Goal: Find specific page/section: Find specific page/section

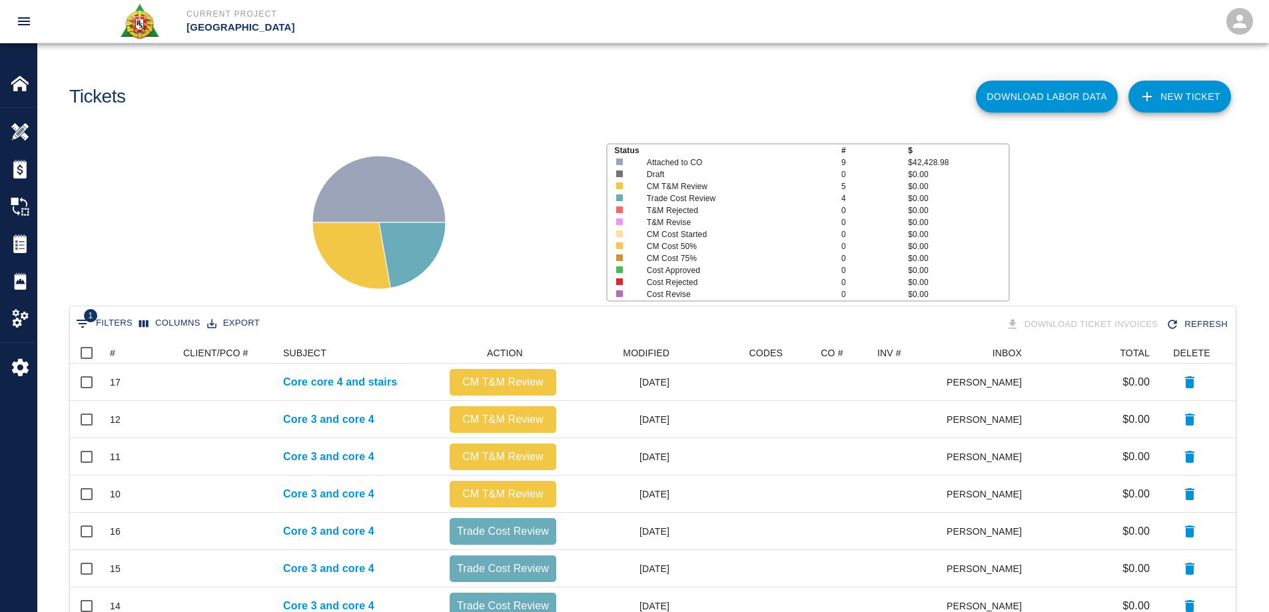
scroll to position [347, 1156]
click at [21, 79] on img at bounding box center [20, 83] width 19 height 19
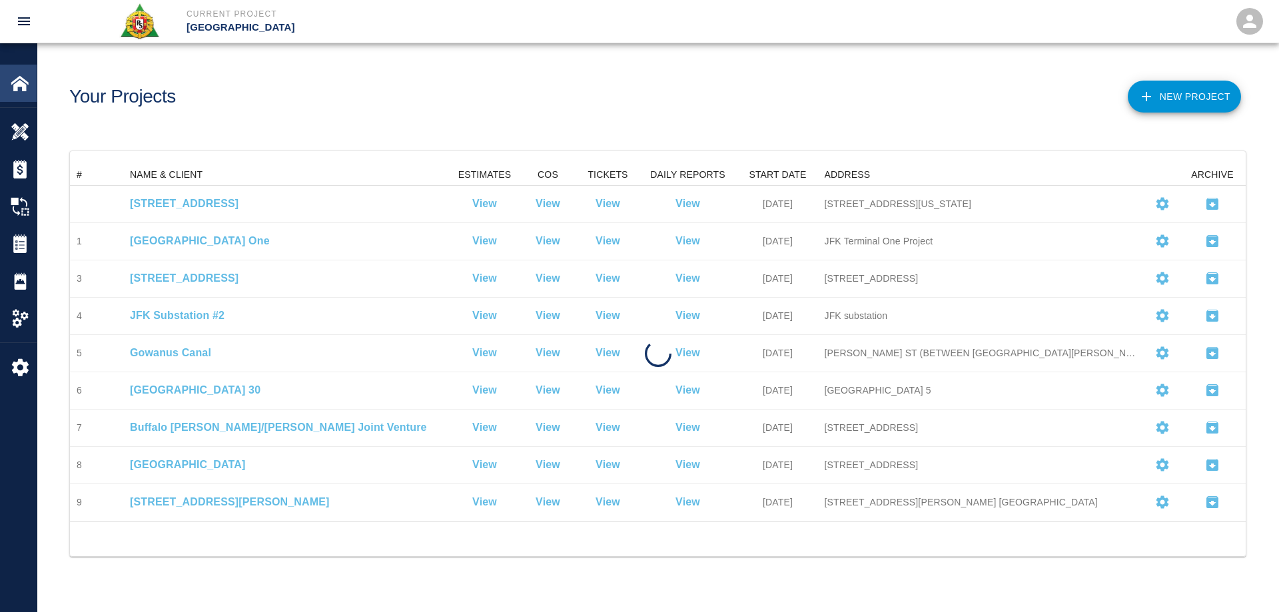
scroll to position [347, 1166]
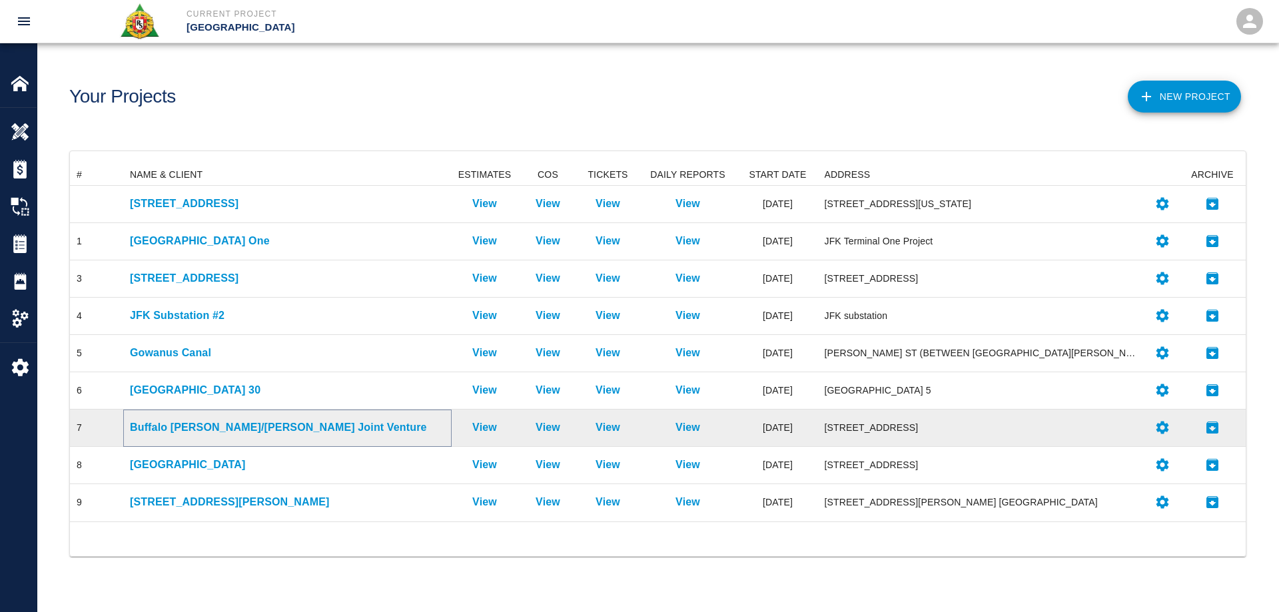
click at [185, 426] on p "Buffalo [PERSON_NAME]/[PERSON_NAME] Joint Venture" at bounding box center [287, 428] width 315 height 16
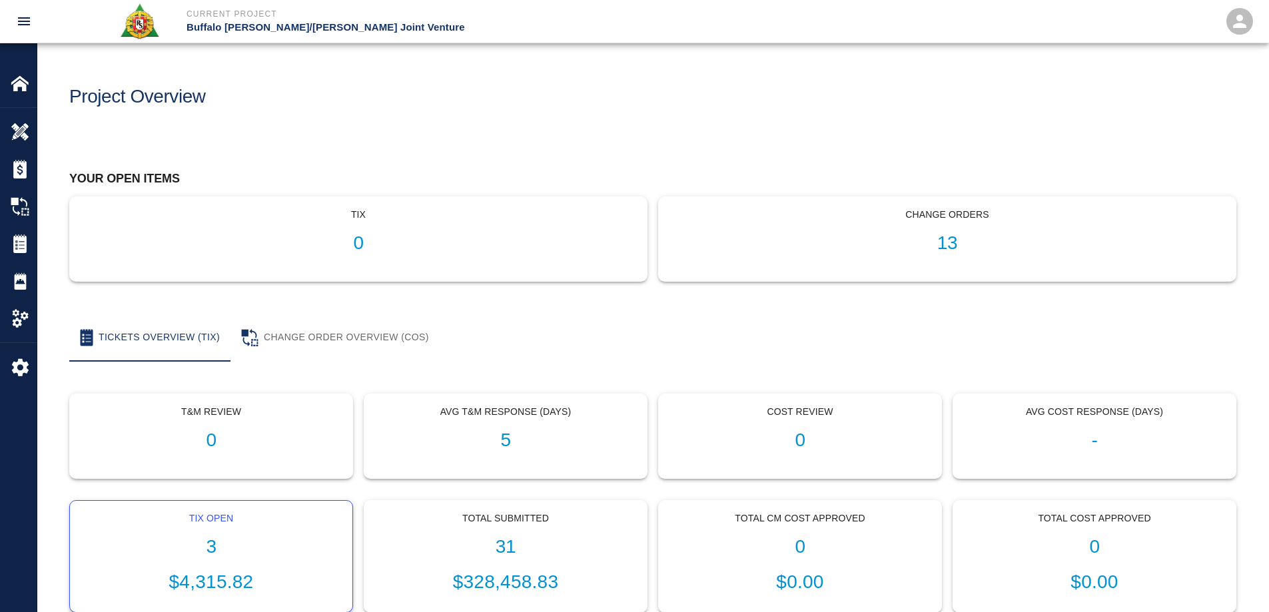
click at [208, 548] on h1 "3" at bounding box center [211, 547] width 261 height 22
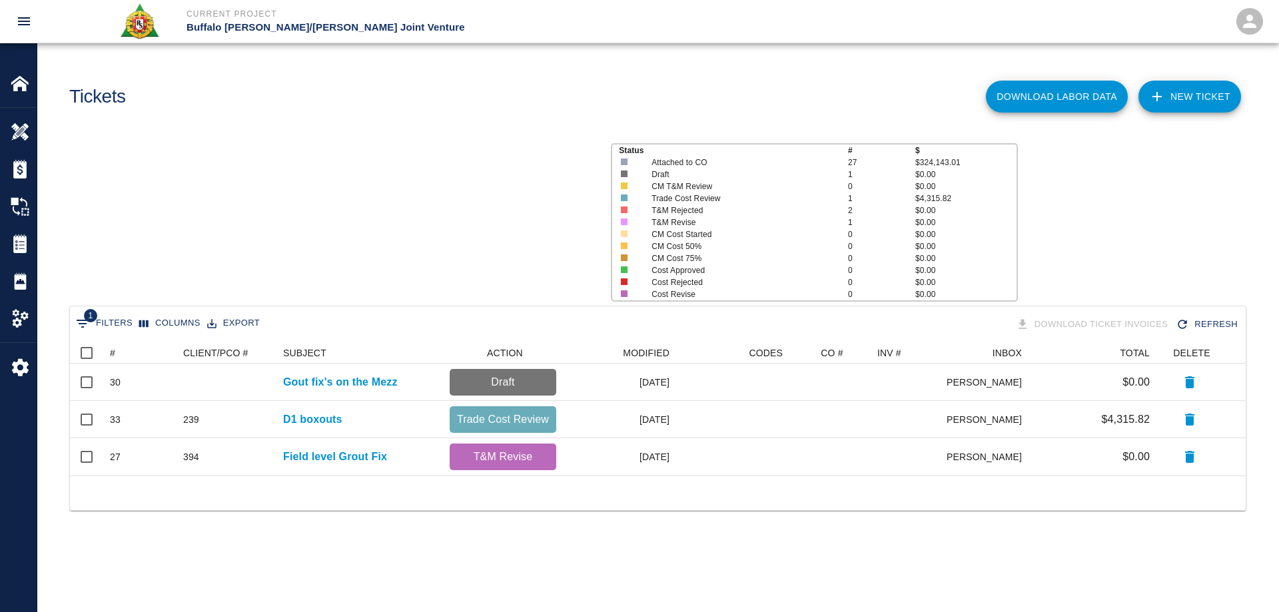
scroll to position [123, 1166]
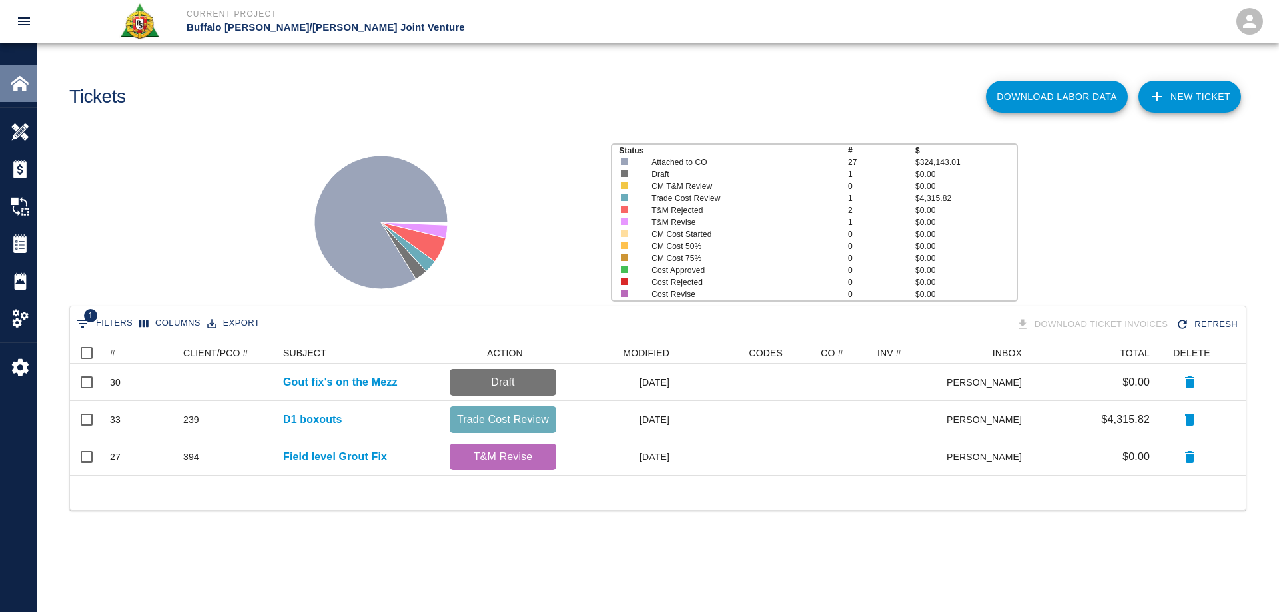
click at [19, 83] on img at bounding box center [20, 83] width 19 height 19
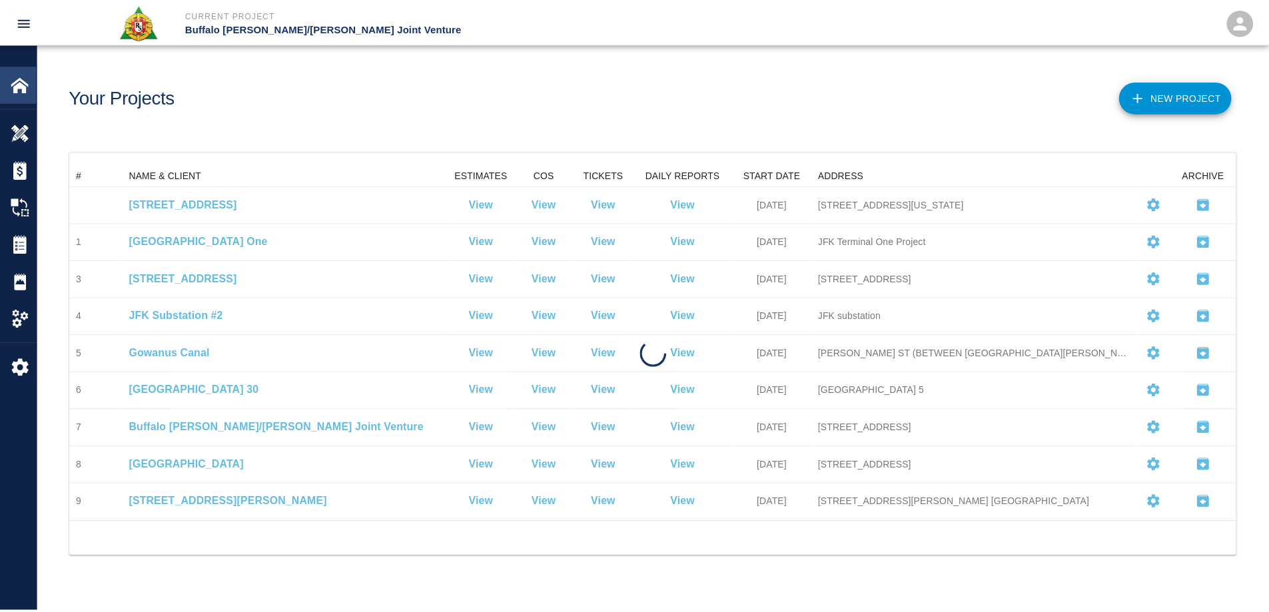
scroll to position [347, 1166]
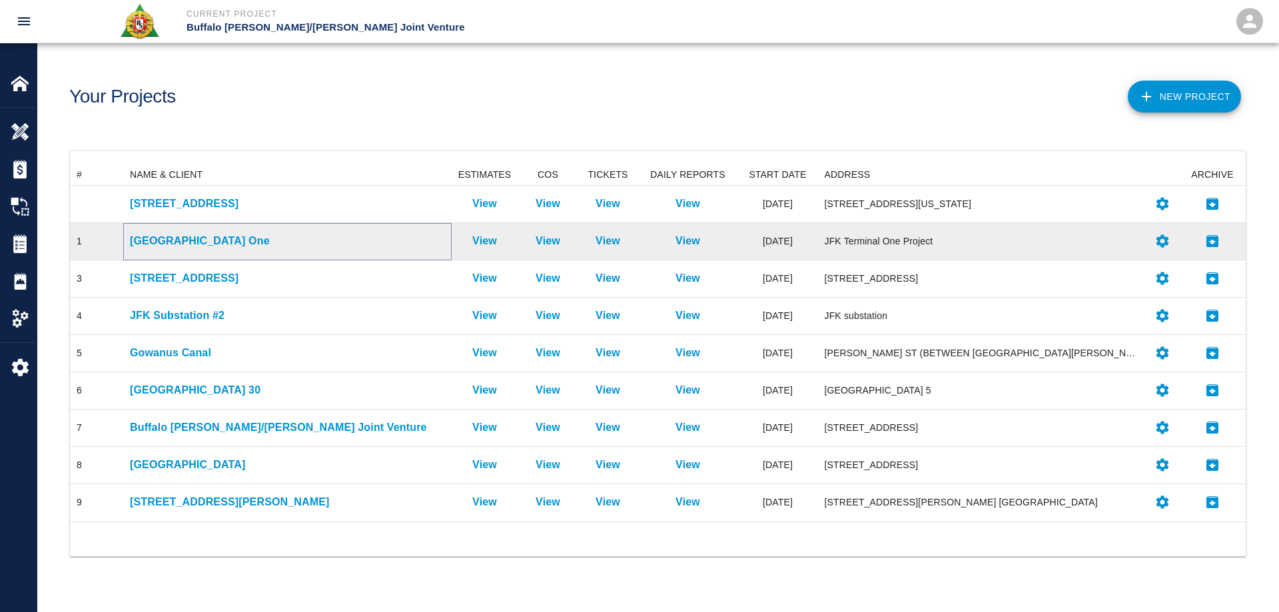
click at [182, 239] on p "[GEOGRAPHIC_DATA] One" at bounding box center [287, 241] width 315 height 16
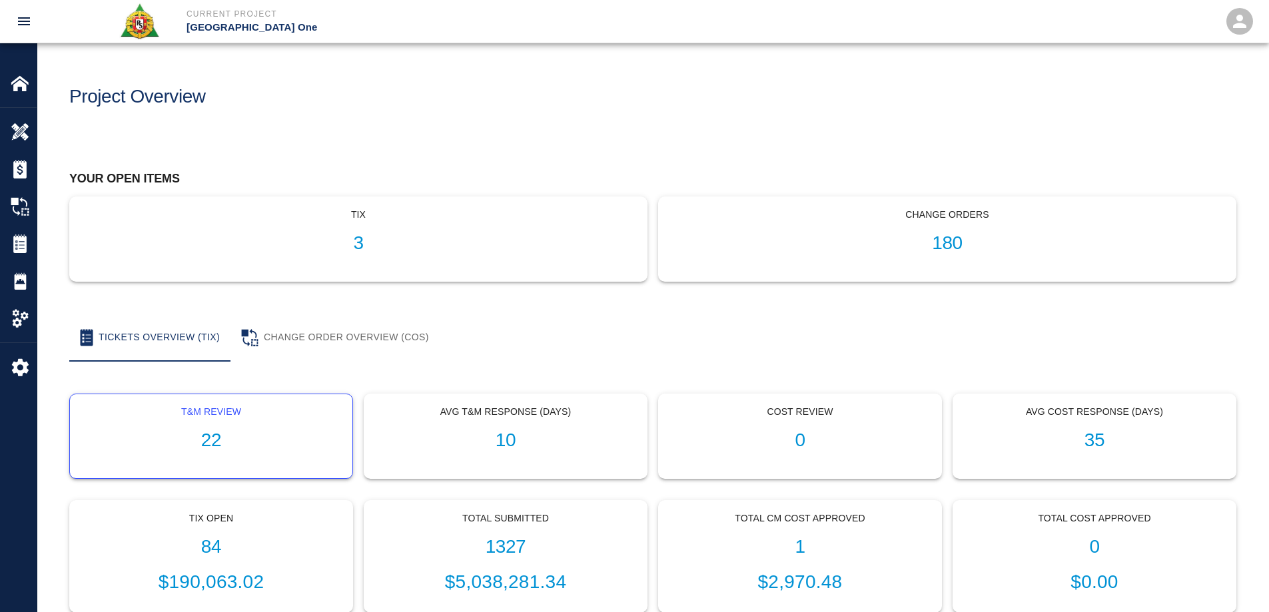
click at [213, 442] on h1 "22" at bounding box center [211, 441] width 261 height 22
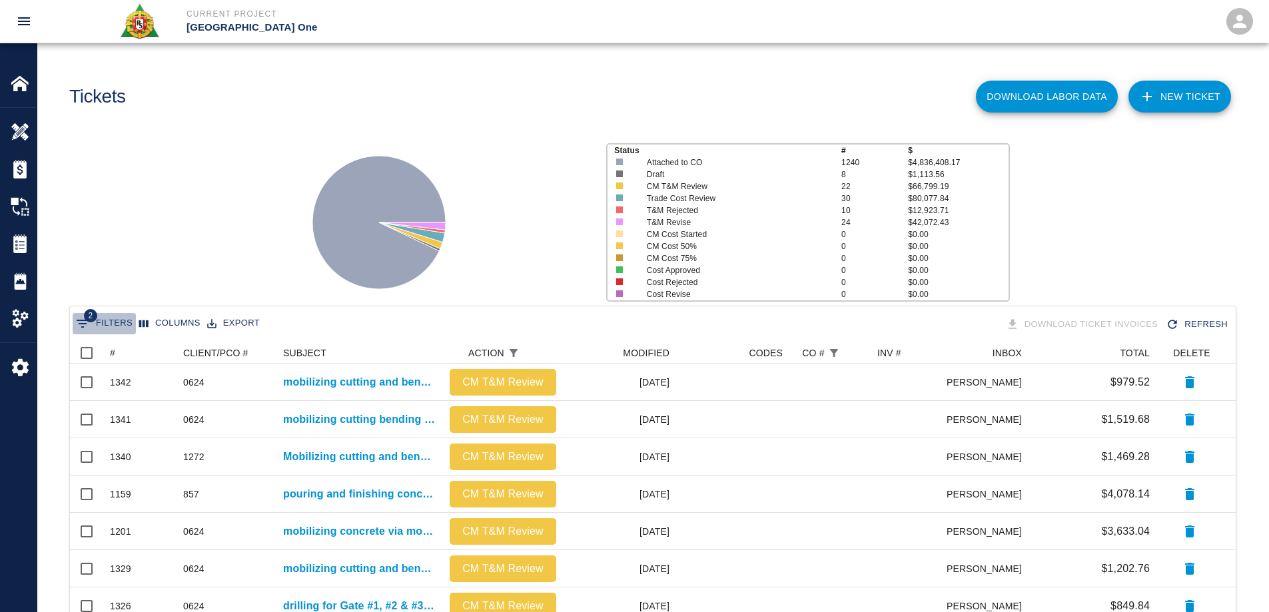
click at [83, 326] on icon "Show filters" at bounding box center [83, 324] width 16 height 16
select select "action_id"
select select "equals"
select select "change_order_number"
select select "isEmpty"
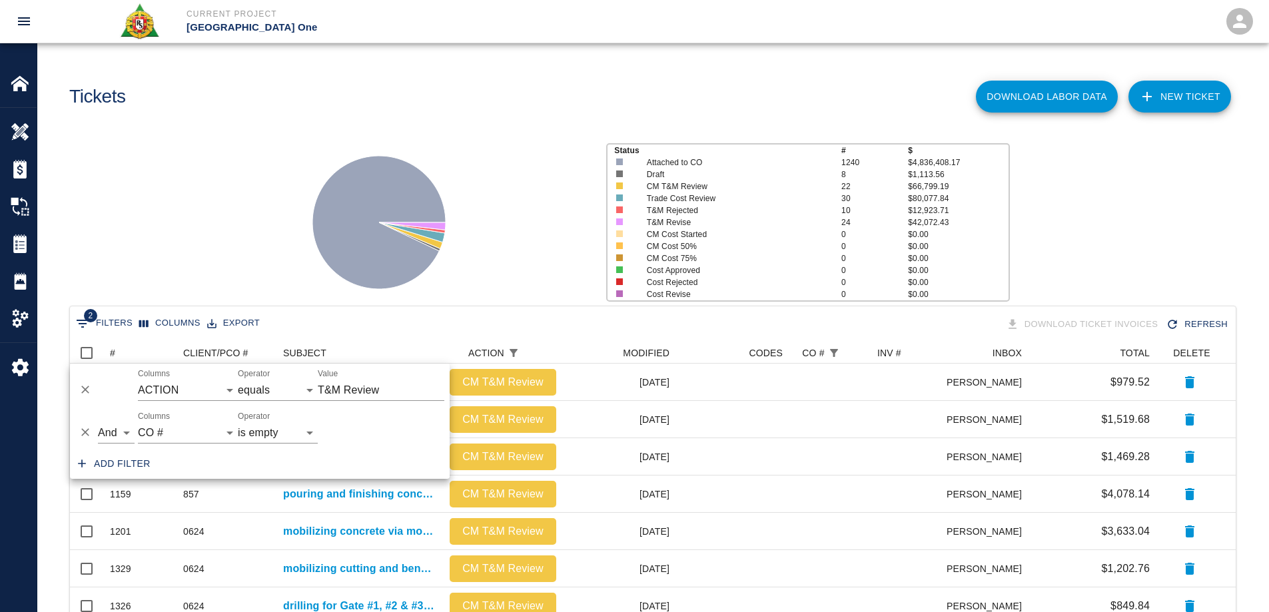
drag, startPoint x: 80, startPoint y: 429, endPoint x: 241, endPoint y: 234, distance: 252.6
click at [240, 234] on body "Current Project [GEOGRAPHIC_DATA] One Home [GEOGRAPHIC_DATA] One Overview Estim…" at bounding box center [634, 306] width 1269 height 612
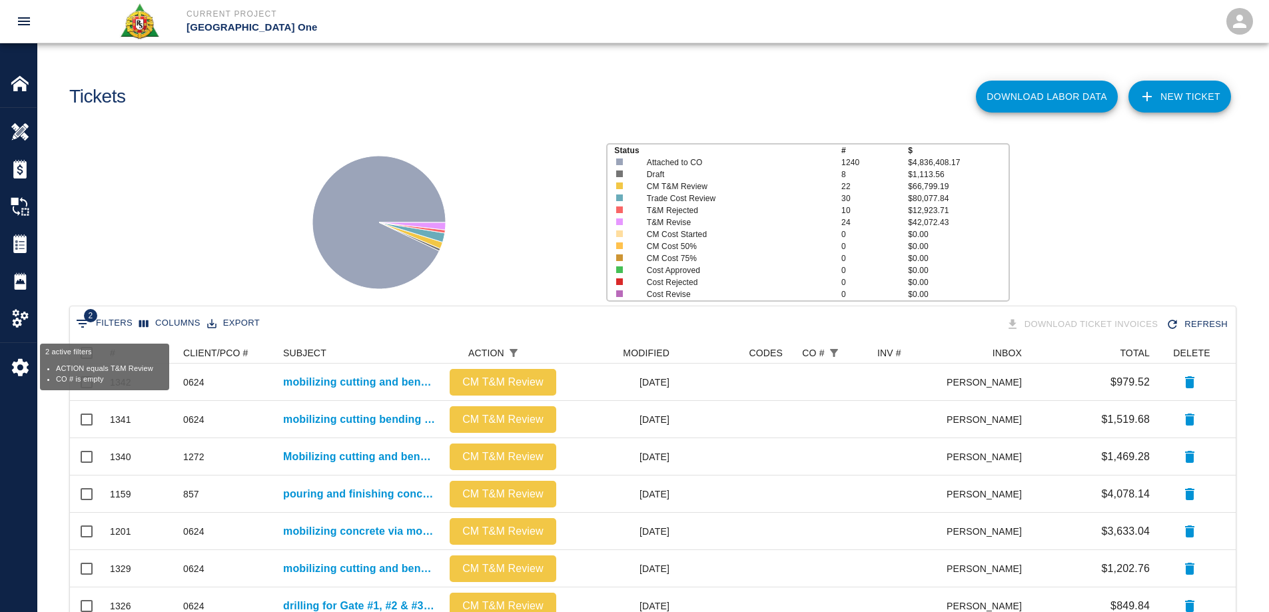
click at [79, 322] on icon "Show filters" at bounding box center [83, 324] width 16 height 16
select select "action_id"
select select "equals"
select select "change_order_number"
select select "isEmpty"
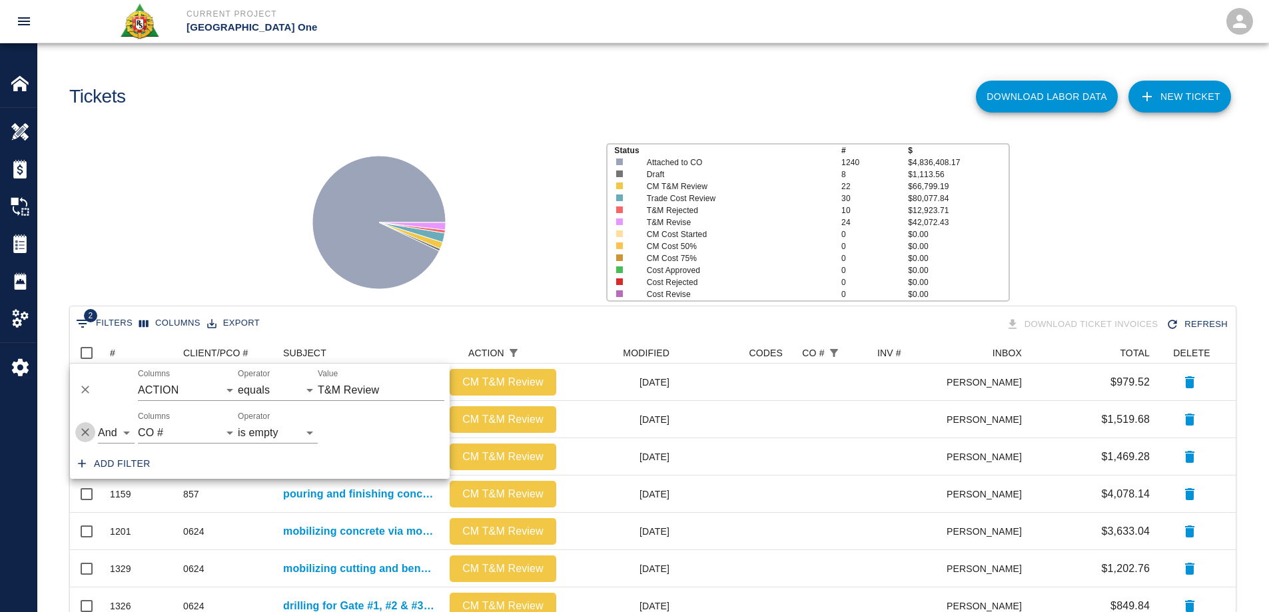
click at [82, 426] on icon "Delete" at bounding box center [85, 432] width 13 height 13
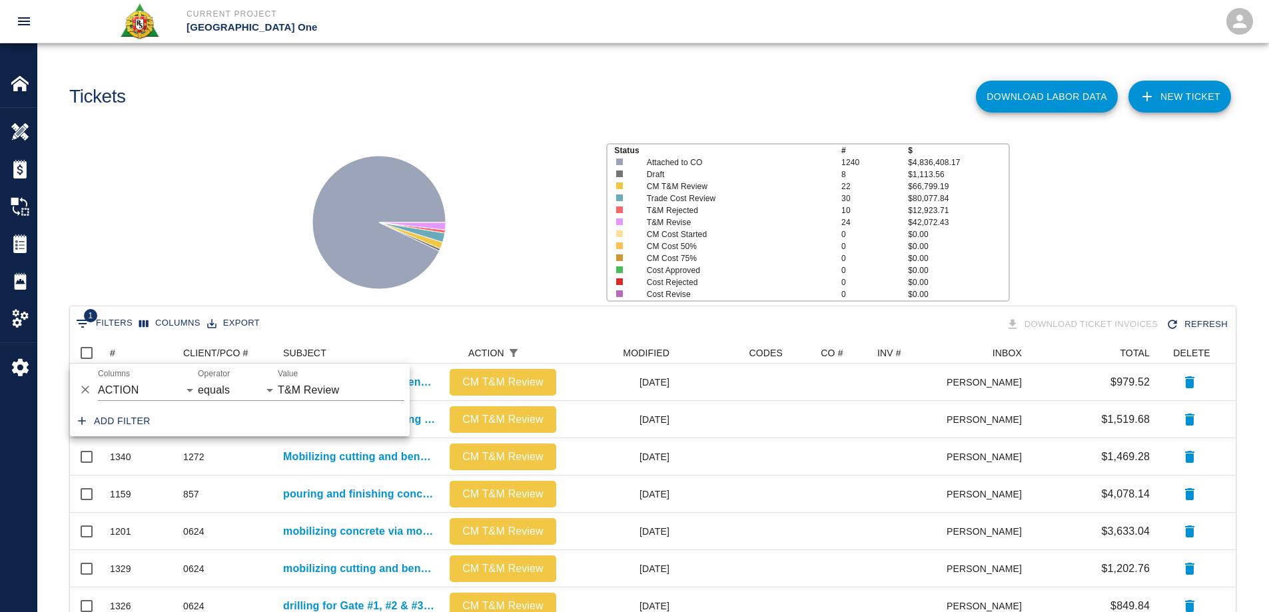
click at [202, 282] on div "Status # $ Attached to CO 1240 $4,836,408.17 Draft 8 $1,113.56 CM T&M Review 22…" at bounding box center [648, 217] width 1242 height 177
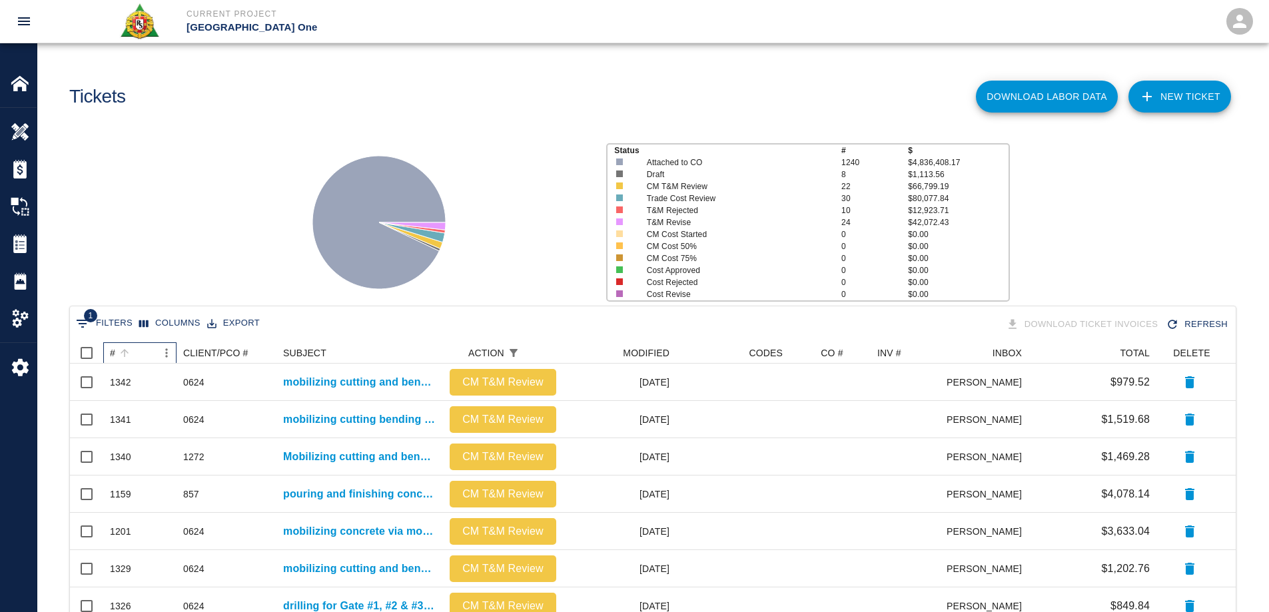
click at [113, 349] on div "#" at bounding box center [112, 352] width 5 height 21
click at [89, 319] on span "1" at bounding box center [90, 315] width 13 height 13
select select "action_id"
select select "equals"
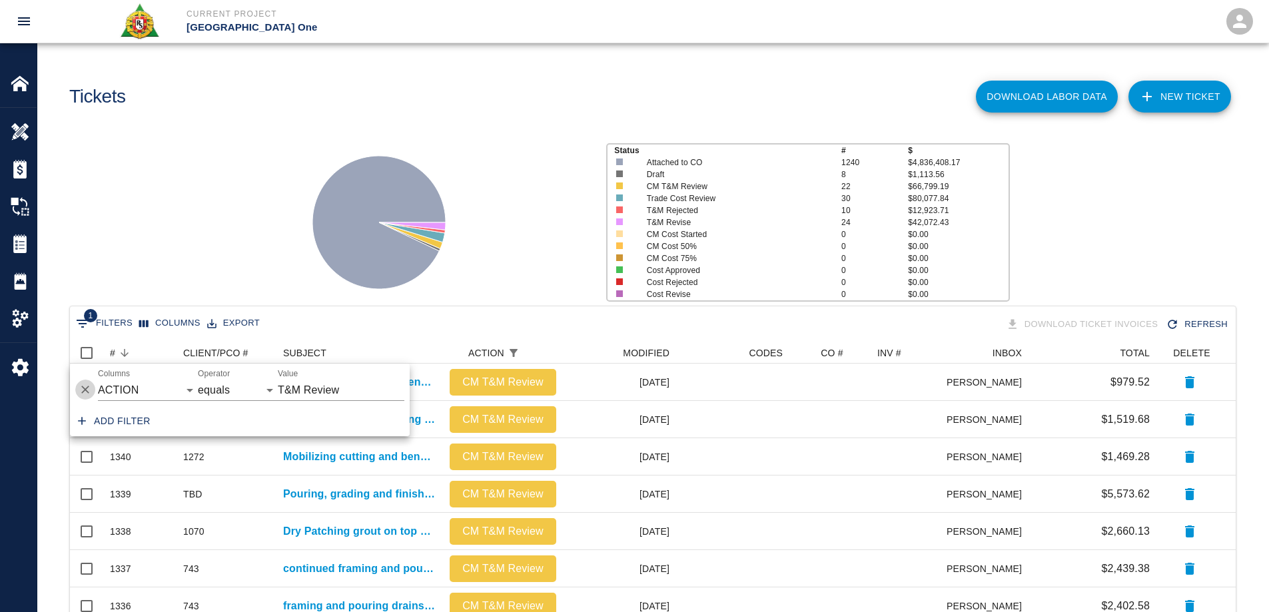
click at [87, 391] on icon "Delete" at bounding box center [85, 390] width 8 height 8
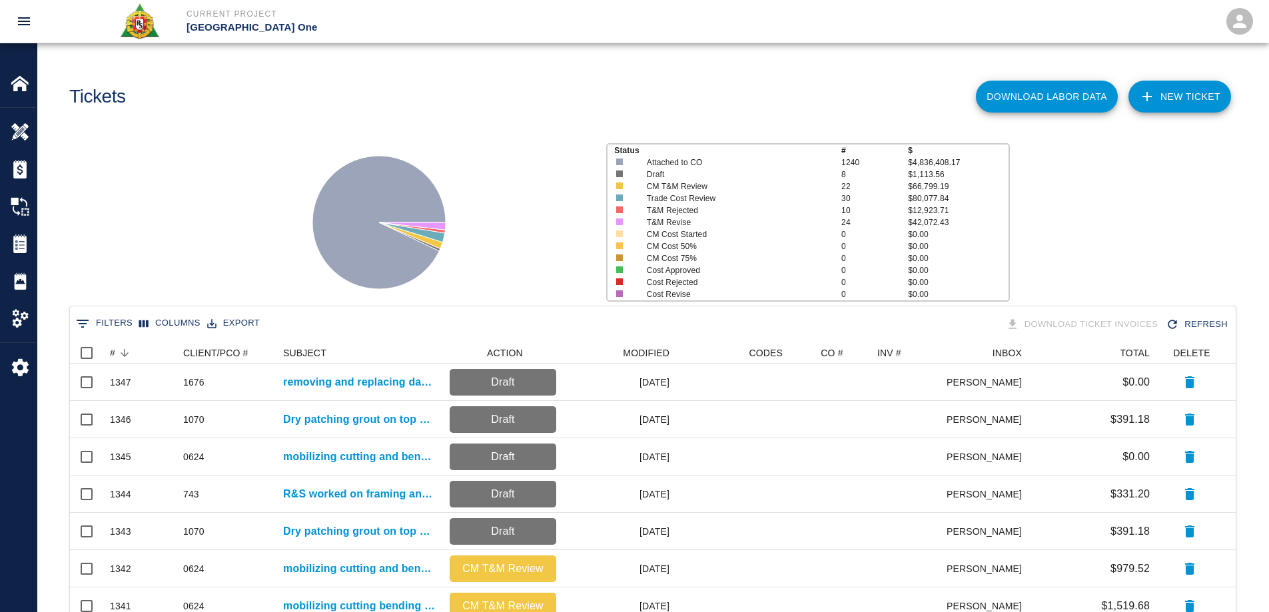
click at [328, 238] on icon at bounding box center [378, 222] width 133 height 133
click at [198, 181] on div "Status # $ Attached to CO 1240 $4,836,408.17 Draft 8 $1,113.56 CM T&M Review 22…" at bounding box center [648, 217] width 1242 height 177
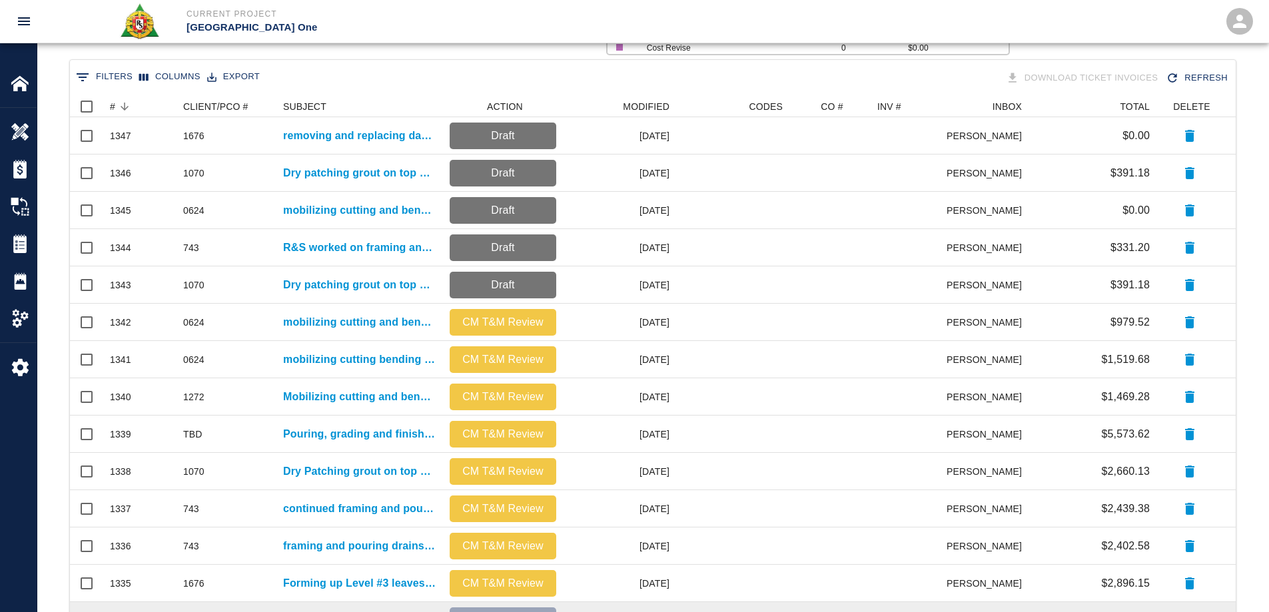
scroll to position [533, 0]
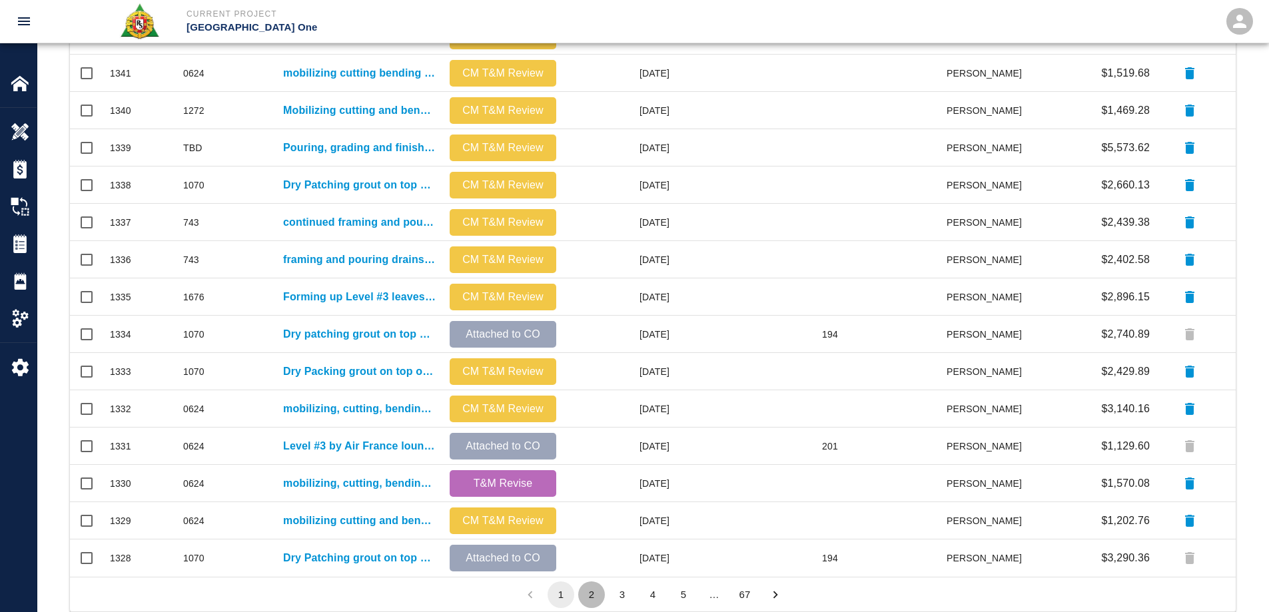
click at [593, 593] on button "2" at bounding box center [591, 594] width 27 height 27
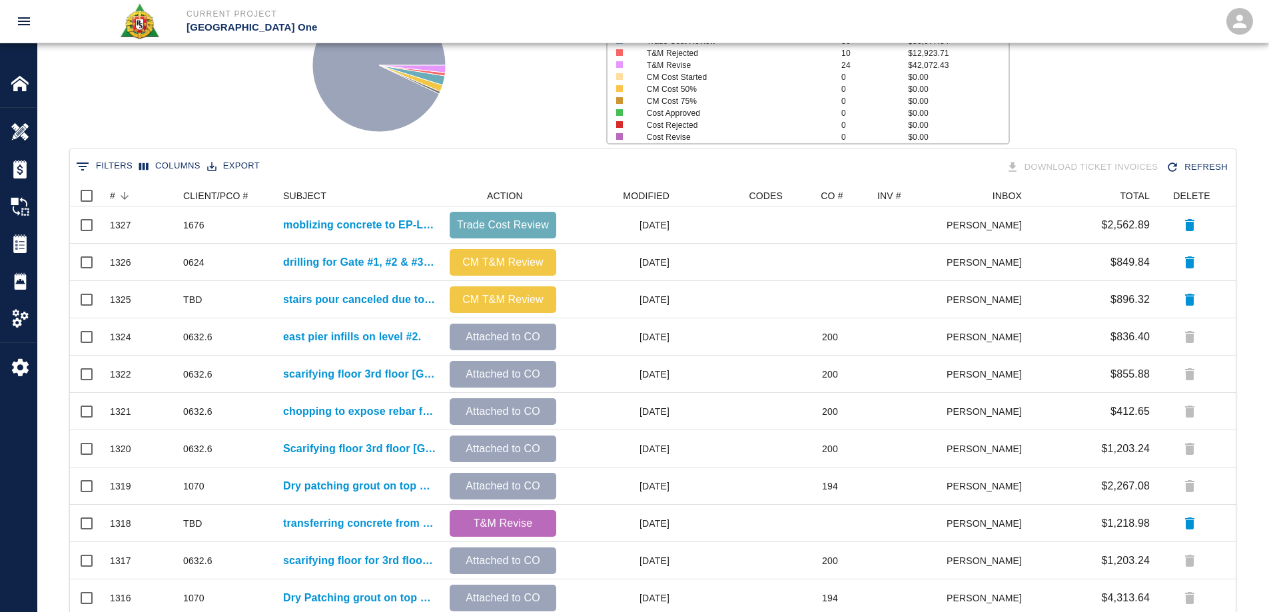
scroll to position [133, 0]
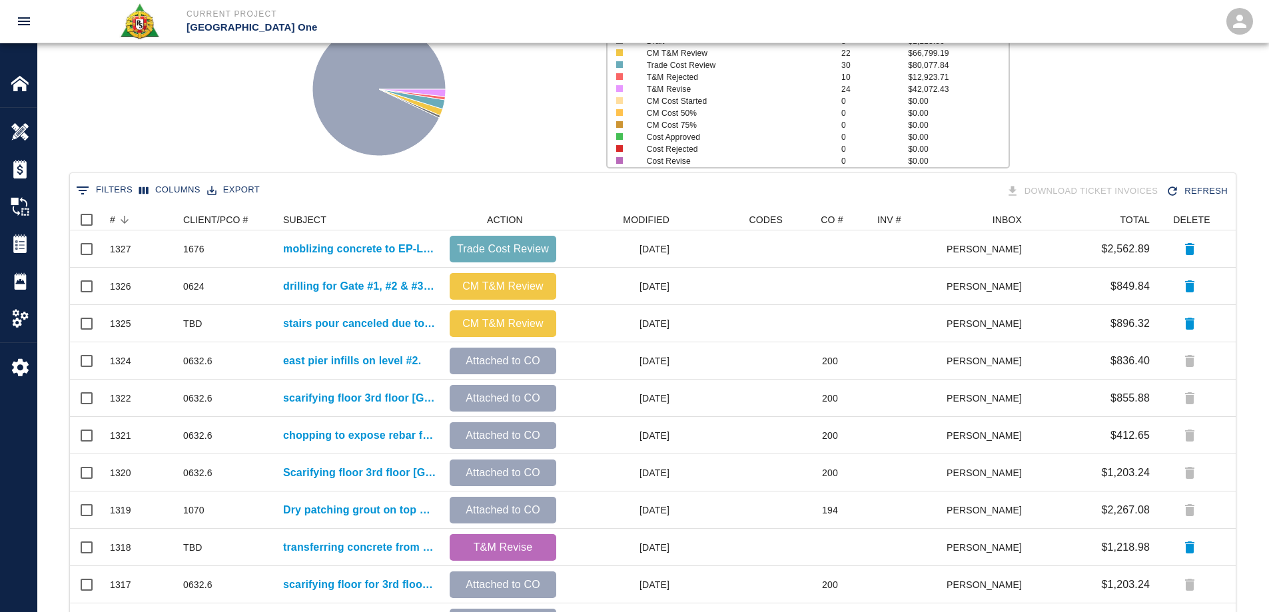
click at [76, 191] on icon "Show filters" at bounding box center [83, 191] width 16 height 16
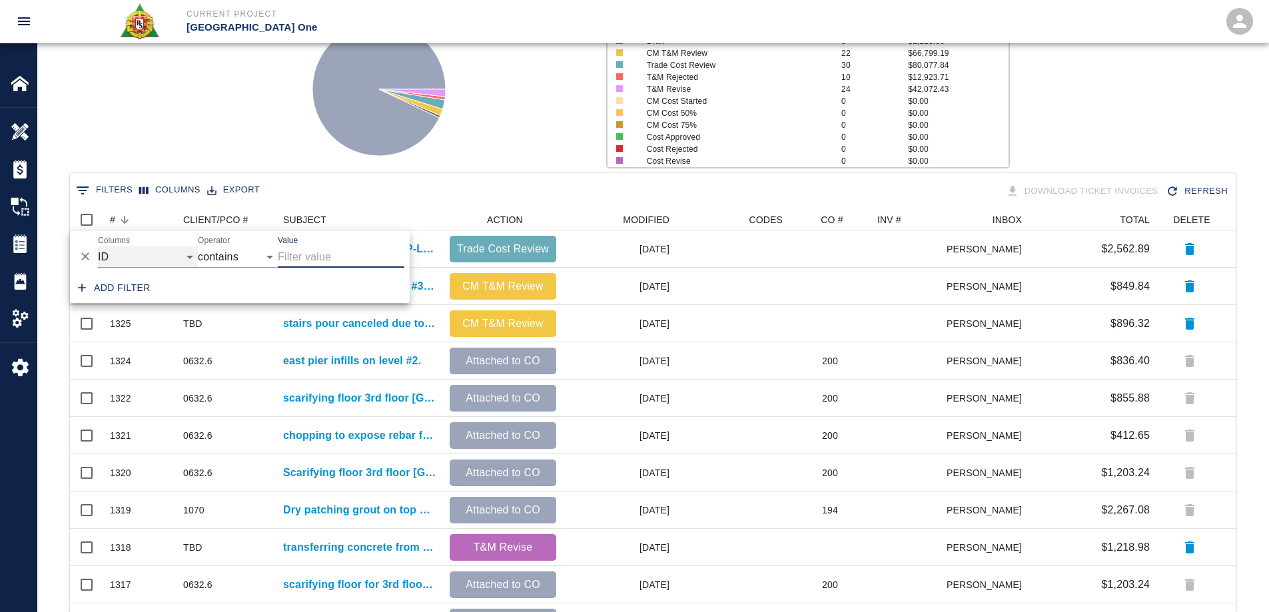
click at [189, 259] on select "ID # CLIENT/PCO # SUBJECT DESCRIPTION ACTION WORK MODIFIED CREATED CODES CO # I…" at bounding box center [148, 256] width 100 height 21
click at [98, 246] on select "ID # CLIENT/PCO # SUBJECT DESCRIPTION ACTION WORK MODIFIED CREATED CODES CO # I…" at bounding box center [148, 256] width 100 height 21
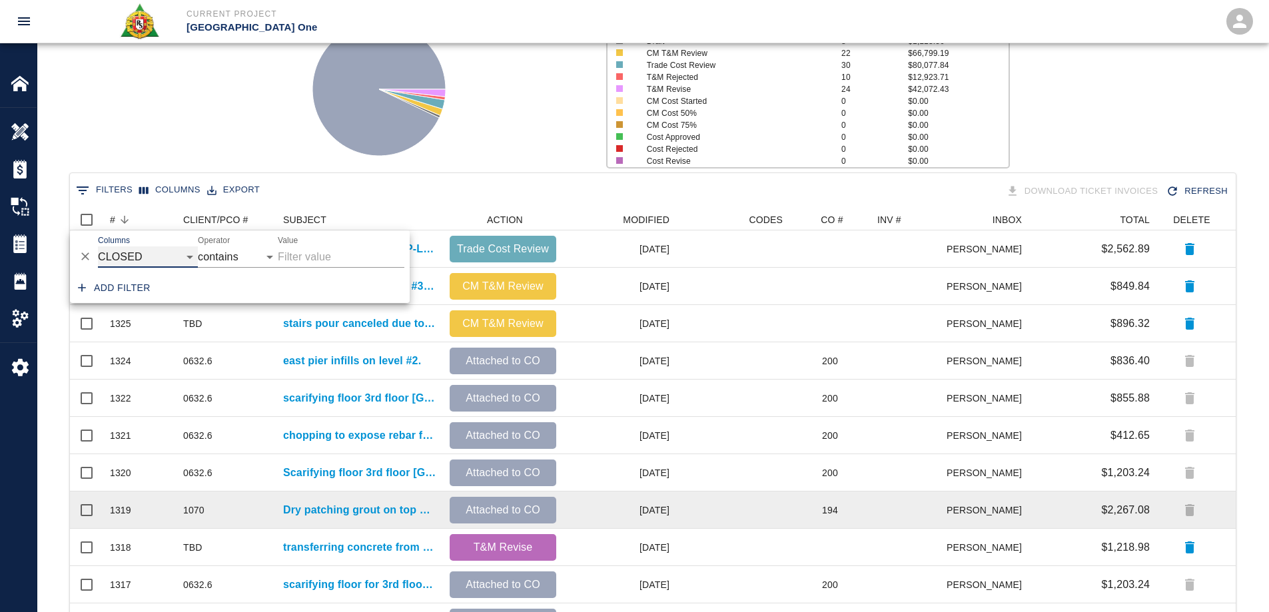
select select "date_closed"
select select "is"
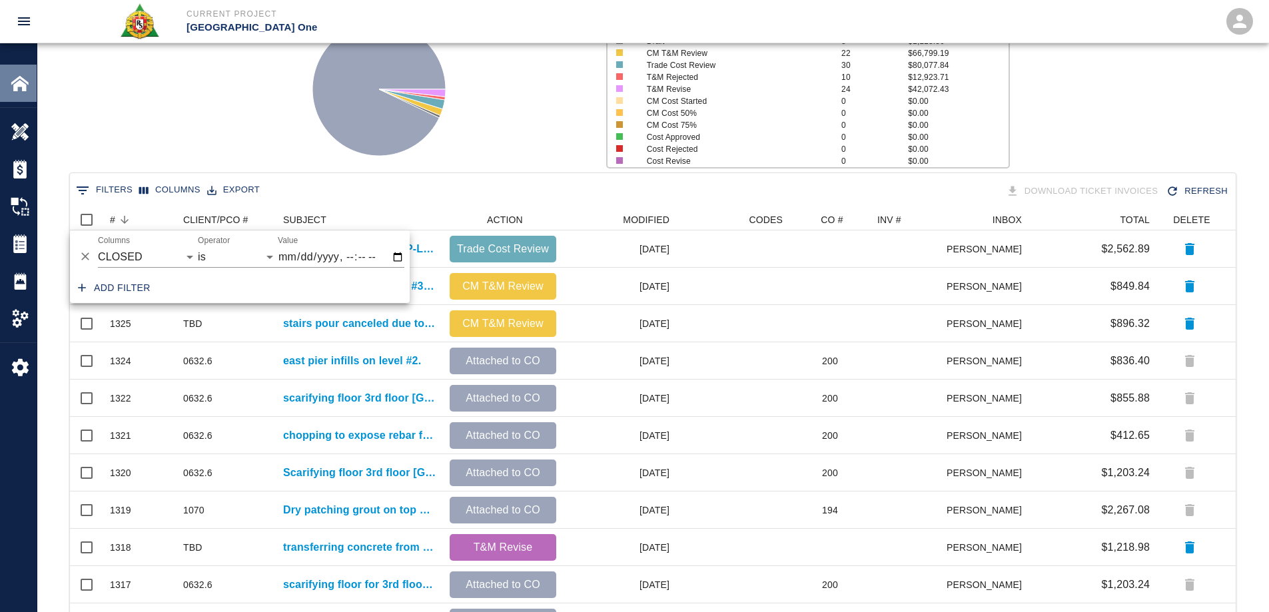
click at [26, 81] on img at bounding box center [20, 83] width 19 height 19
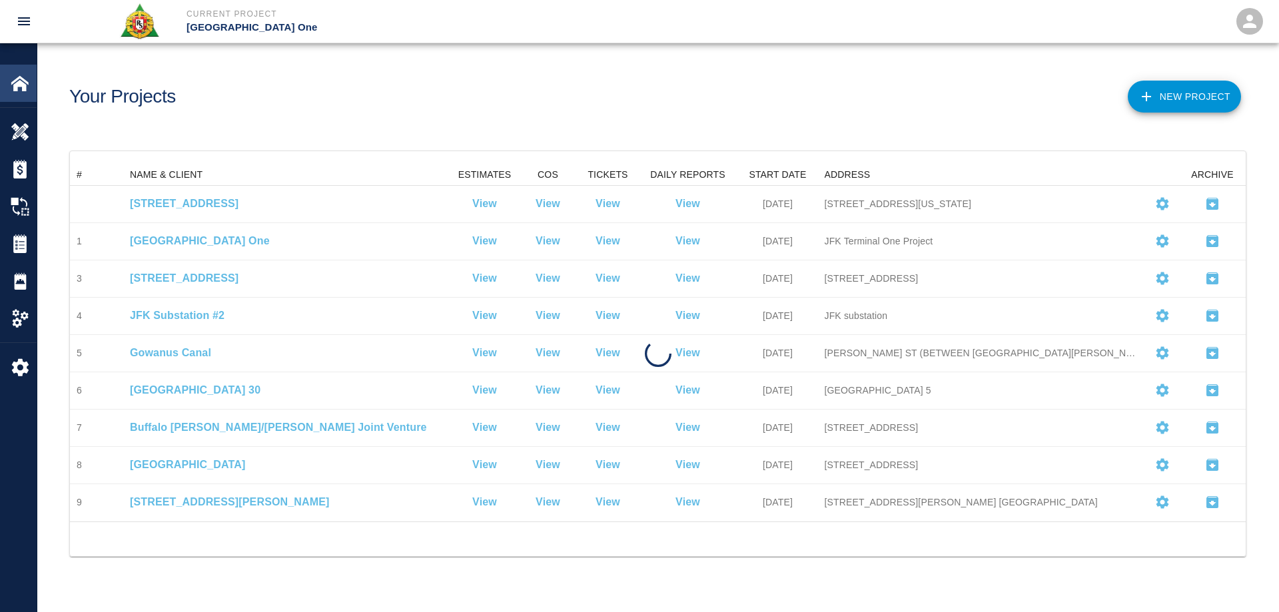
scroll to position [347, 1166]
